Goal: Task Accomplishment & Management: Complete application form

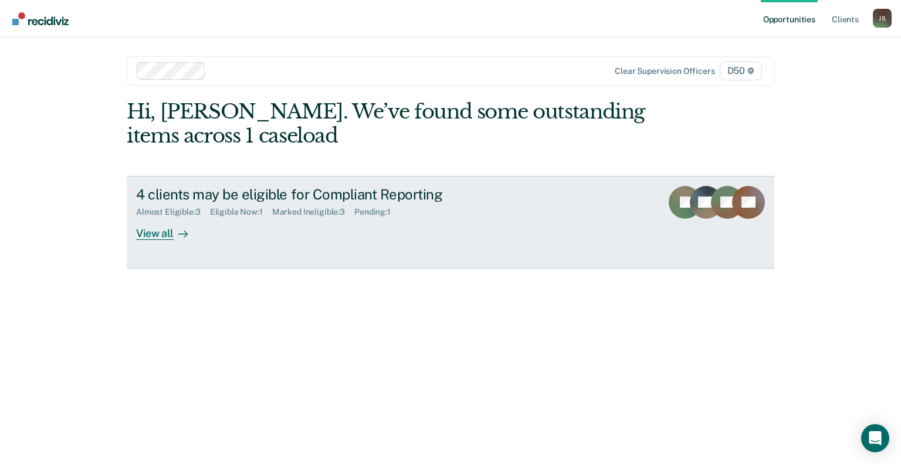
click at [164, 236] on div "View all" at bounding box center [169, 228] width 66 height 23
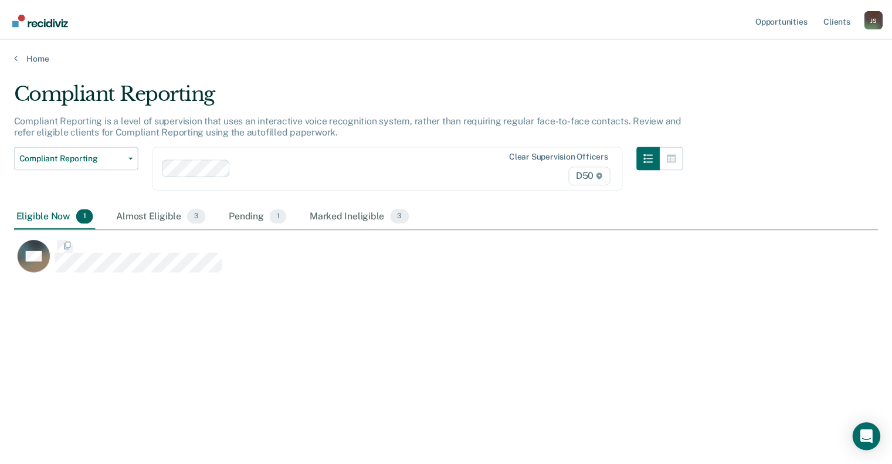
scroll to position [286, 863]
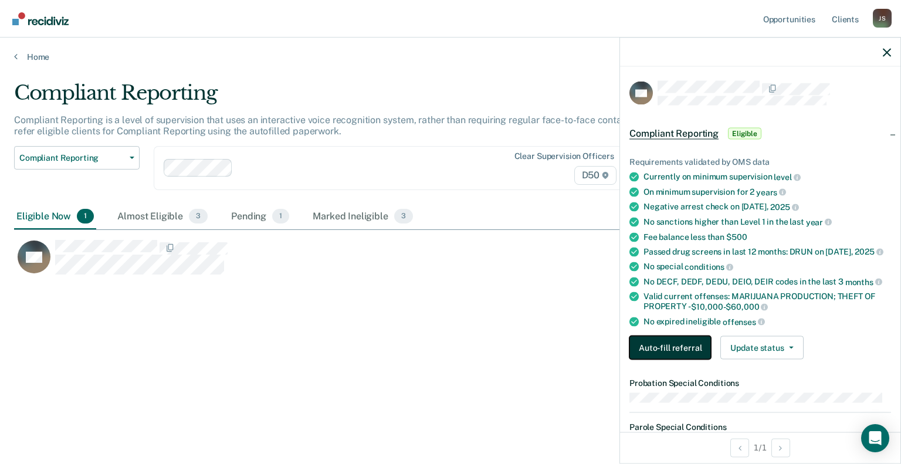
click at [681, 337] on button "Auto-fill referral" at bounding box center [669, 347] width 81 height 23
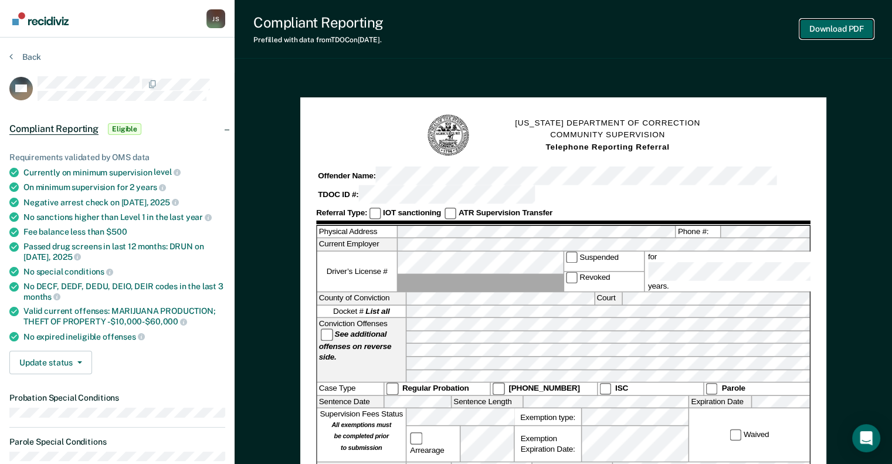
click at [811, 28] on button "Download PDF" at bounding box center [836, 28] width 73 height 19
